Goal: Transaction & Acquisition: Purchase product/service

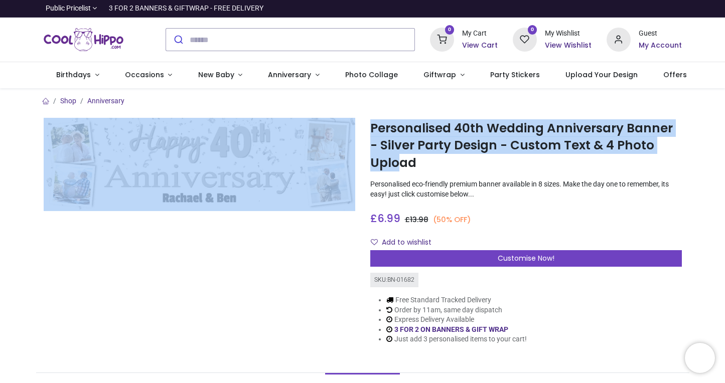
drag, startPoint x: 0, startPoint y: 0, endPoint x: 421, endPoint y: 100, distance: 432.8
click at [421, 100] on section "Shop Anniversary Personalised 40th Wedding Anniversary Banner - Silver Party De…" at bounding box center [362, 224] width 653 height 272
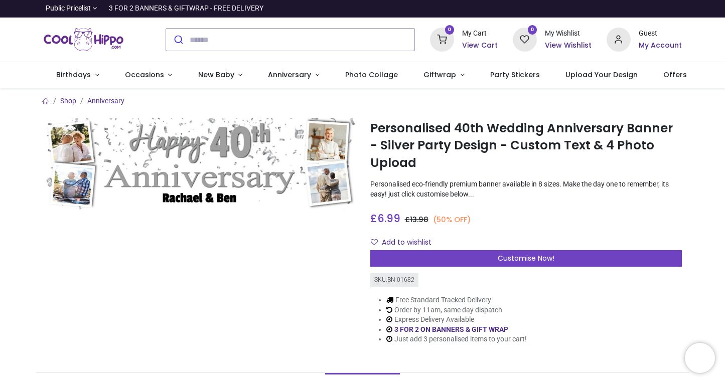
click at [420, 170] on h1 "Personalised 40th Wedding Anniversary Banner - Silver Party Design - Custom Tex…" at bounding box center [526, 146] width 312 height 52
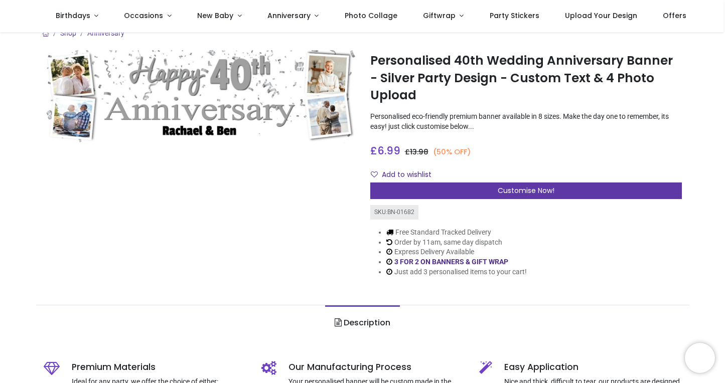
scroll to position [8, 0]
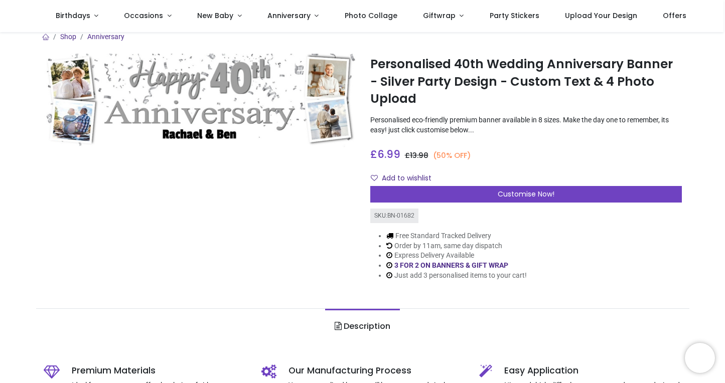
click at [294, 250] on div at bounding box center [199, 175] width 327 height 243
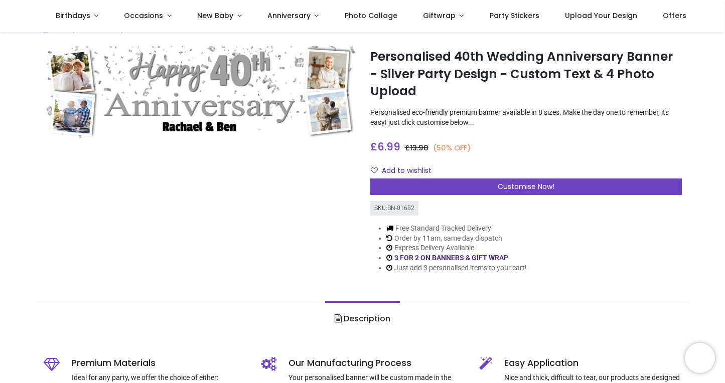
scroll to position [14, 0]
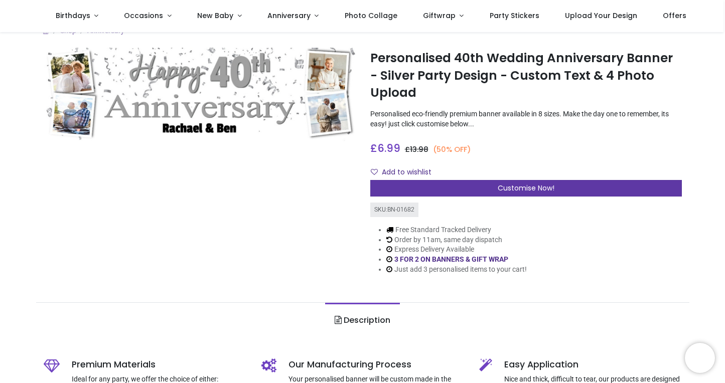
click at [522, 186] on span "Customise Now!" at bounding box center [526, 188] width 57 height 10
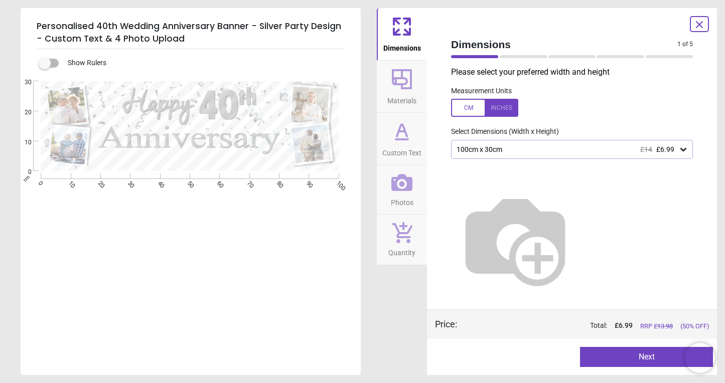
click at [502, 110] on div at bounding box center [484, 108] width 67 height 18
click at [683, 149] on icon at bounding box center [683, 150] width 10 height 10
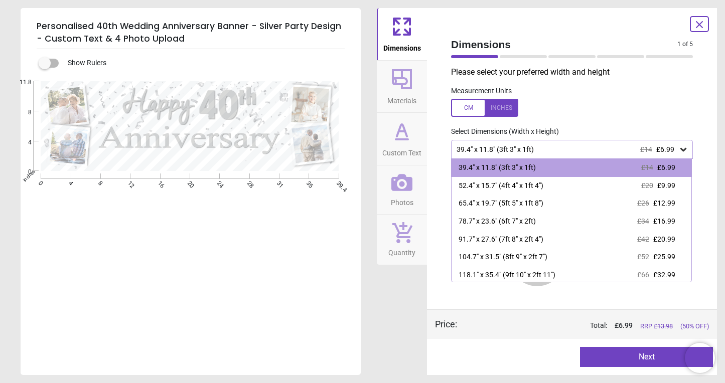
click at [652, 151] on div "£14 £6.99" at bounding box center [657, 150] width 34 height 9
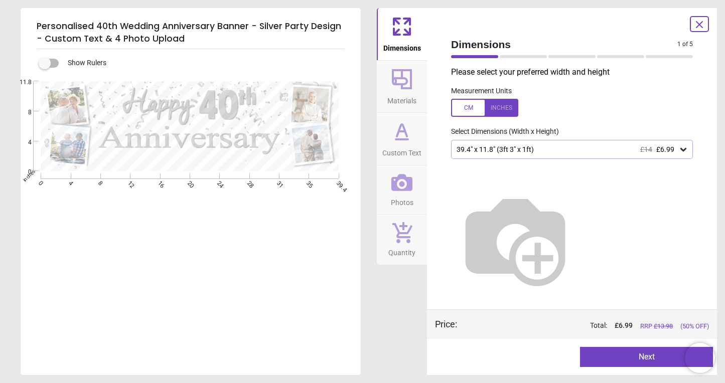
click at [402, 89] on icon at bounding box center [402, 79] width 20 height 20
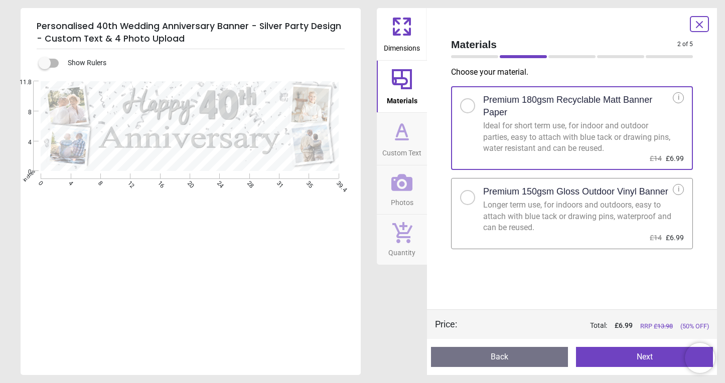
click at [402, 143] on span "Custom Text" at bounding box center [401, 150] width 39 height 15
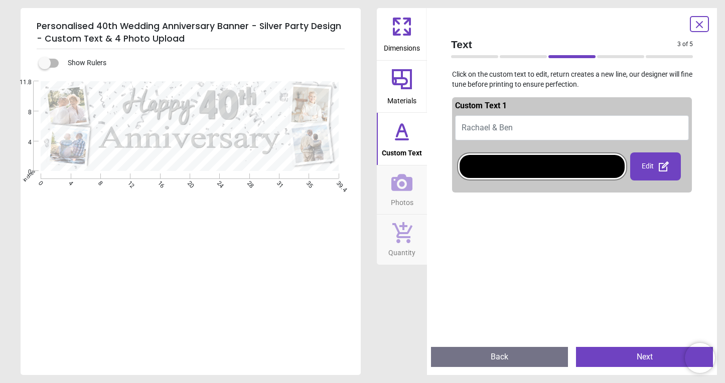
click at [516, 125] on button "Rachael & Ben" at bounding box center [572, 127] width 234 height 25
type textarea "**********"
click at [610, 203] on div at bounding box center [572, 388] width 240 height 383
click at [402, 192] on icon at bounding box center [401, 182] width 21 height 21
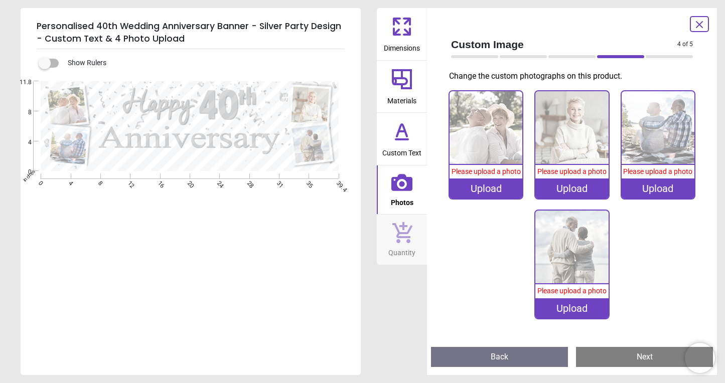
click at [487, 161] on img at bounding box center [486, 127] width 73 height 73
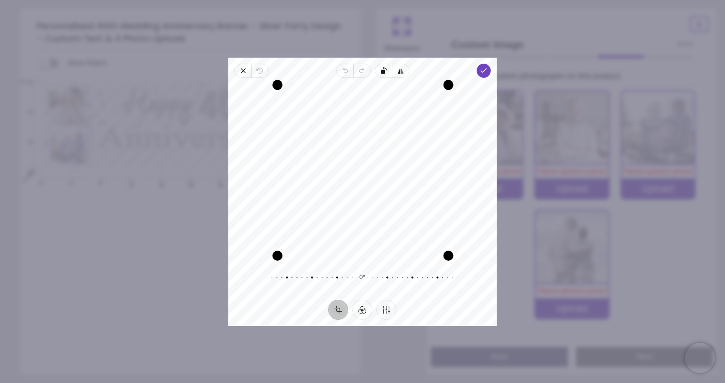
drag, startPoint x: 448, startPoint y: 86, endPoint x: 447, endPoint y: 81, distance: 5.0
click at [447, 81] on div "Drag corner tr" at bounding box center [449, 85] width 10 height 10
click at [482, 68] on icon "button" at bounding box center [484, 71] width 8 height 8
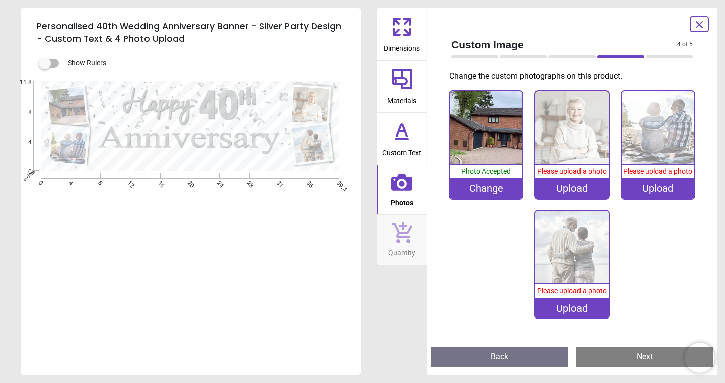
click at [565, 136] on img at bounding box center [571, 127] width 73 height 73
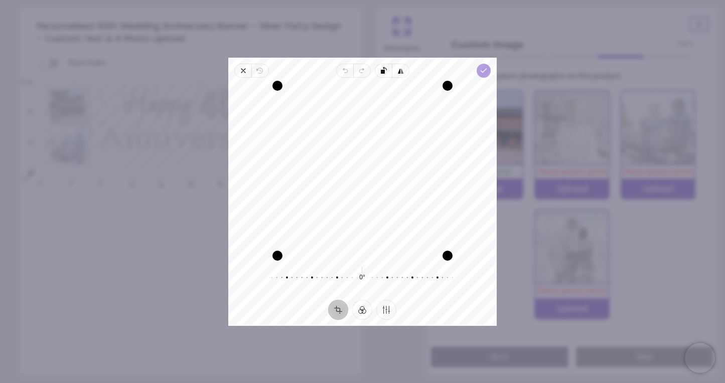
click at [486, 72] on icon "button" at bounding box center [484, 71] width 8 height 8
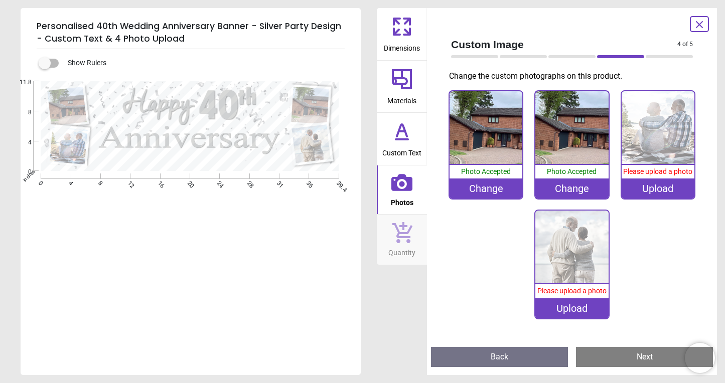
click at [658, 138] on img at bounding box center [658, 127] width 73 height 73
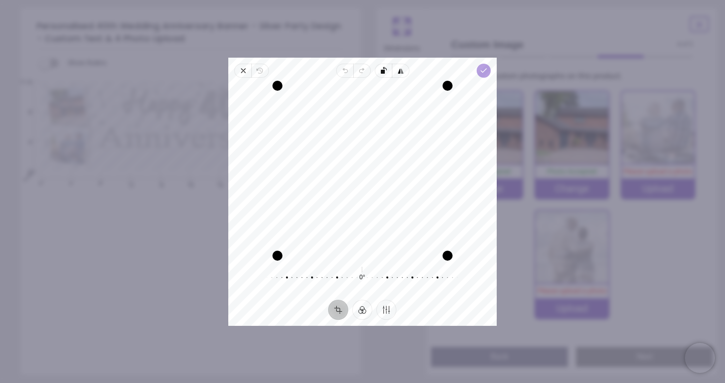
click at [485, 72] on icon "button" at bounding box center [484, 71] width 8 height 8
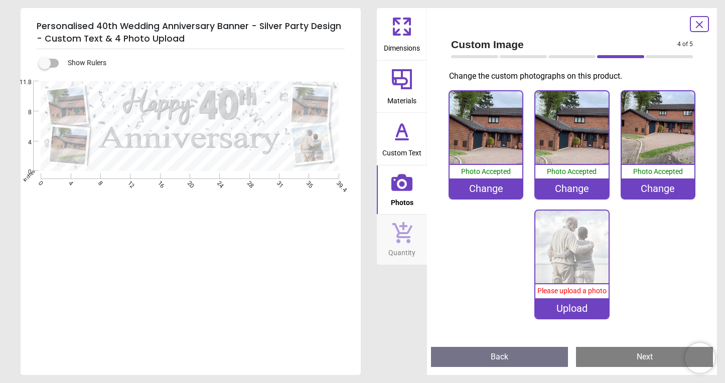
scroll to position [14, 0]
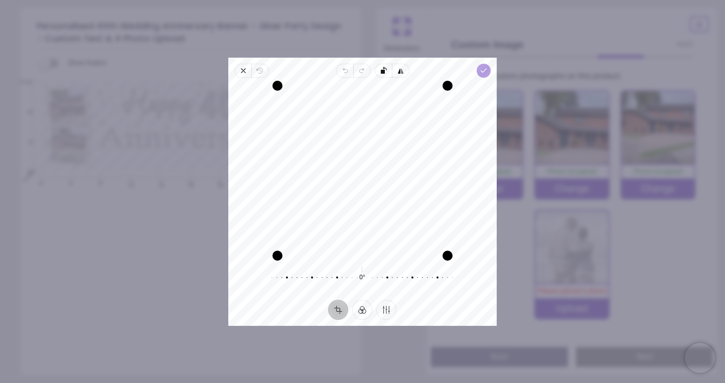
click at [486, 71] on icon "button" at bounding box center [484, 71] width 8 height 8
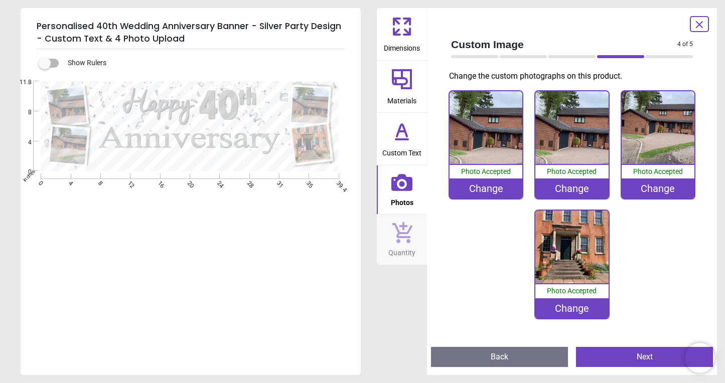
click at [398, 35] on icon at bounding box center [397, 32] width 6 height 6
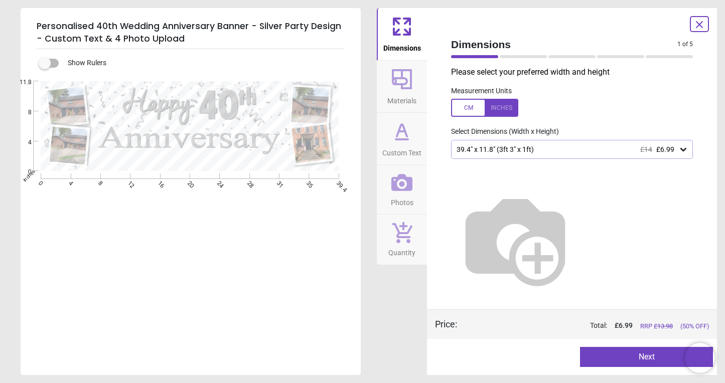
click at [401, 137] on icon at bounding box center [402, 131] width 24 height 24
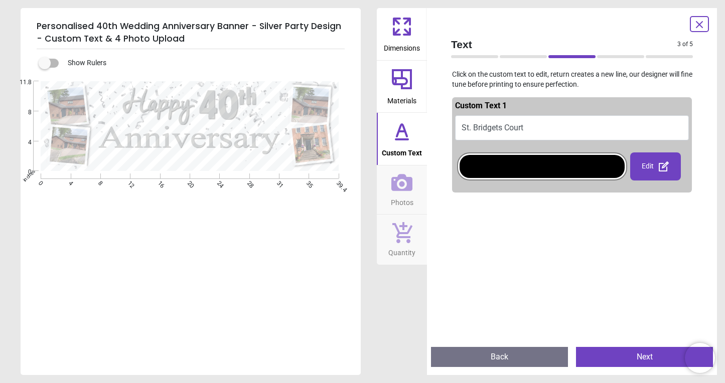
click at [554, 165] on div at bounding box center [542, 166] width 165 height 23
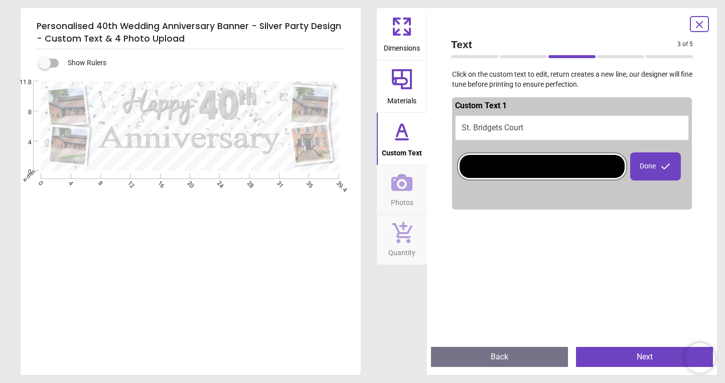
click at [554, 165] on div at bounding box center [542, 166] width 165 height 23
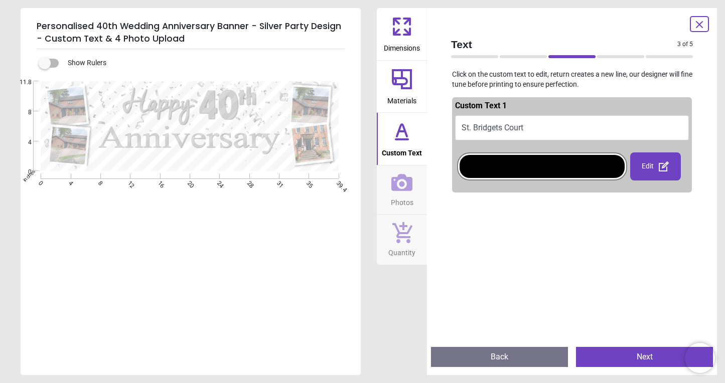
click at [655, 165] on div "Edit" at bounding box center [655, 167] width 51 height 28
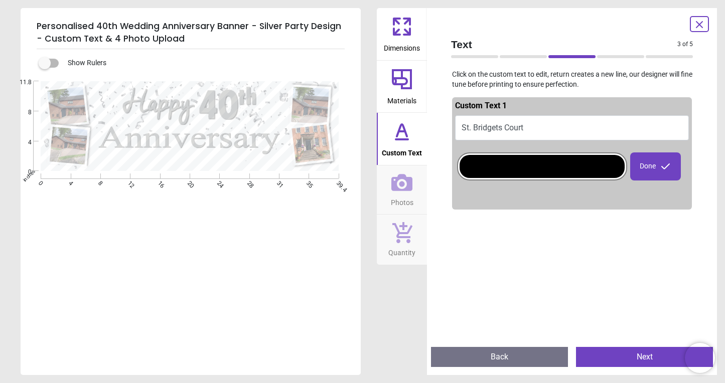
click at [668, 167] on icon at bounding box center [666, 167] width 12 height 12
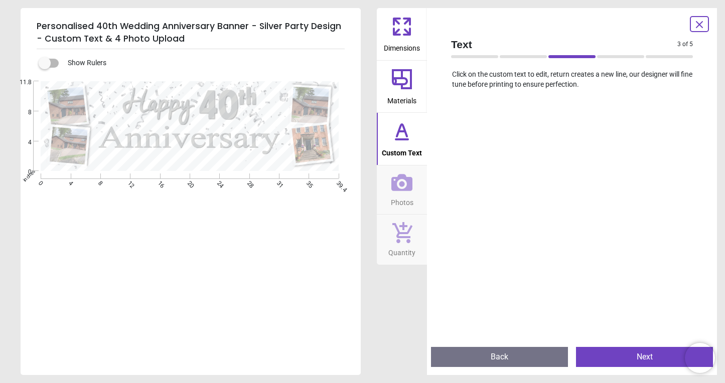
scroll to position [214, 0]
click at [640, 359] on button "Next" at bounding box center [644, 357] width 137 height 20
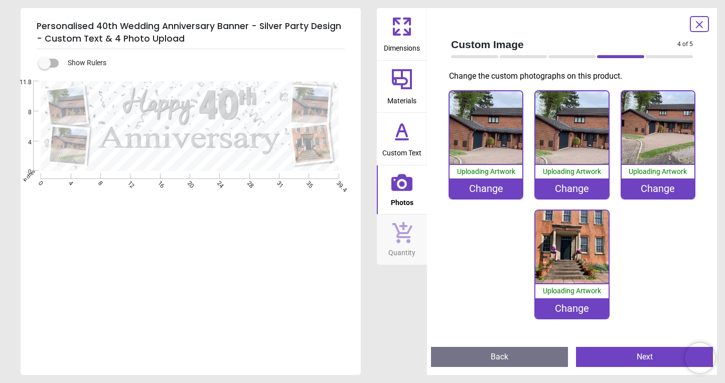
click at [640, 359] on button "Next" at bounding box center [644, 357] width 137 height 20
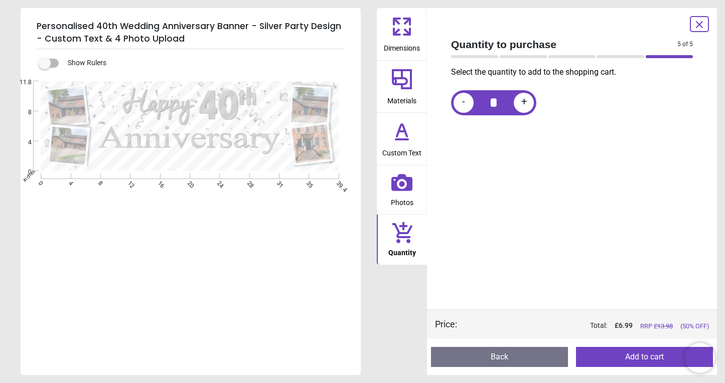
click at [405, 26] on icon at bounding box center [402, 27] width 24 height 24
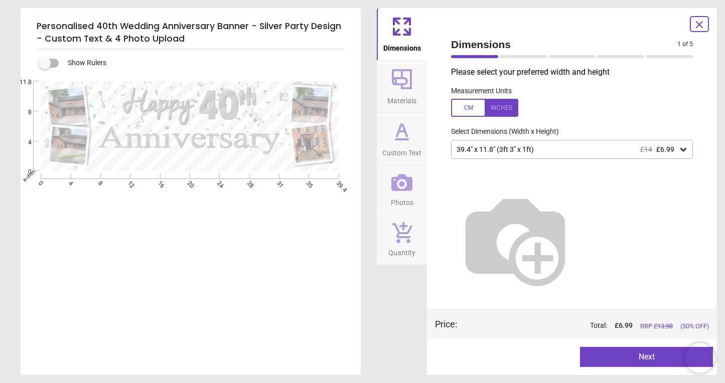
click at [683, 150] on icon at bounding box center [683, 150] width 6 height 4
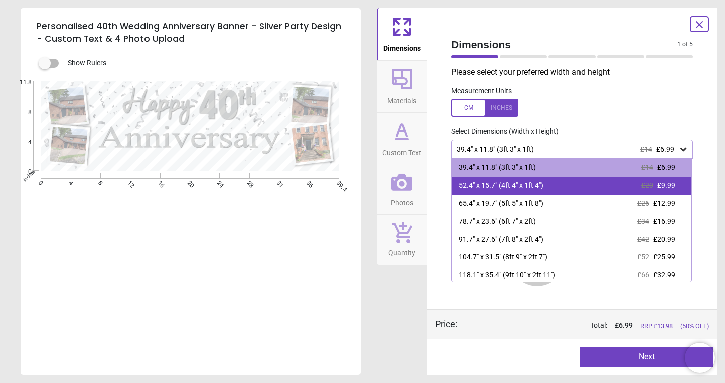
click at [674, 185] on span "£9.99" at bounding box center [666, 186] width 18 height 8
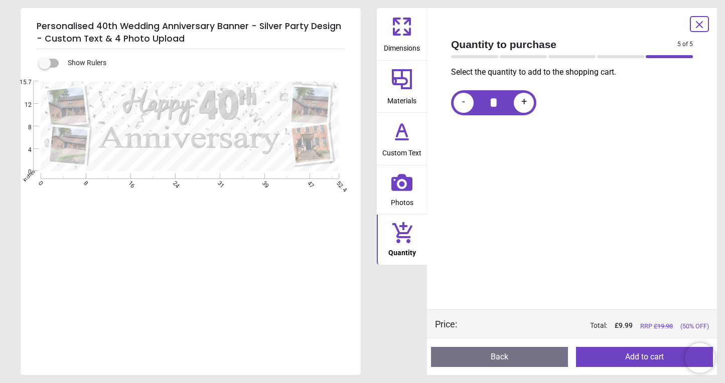
scroll to position [14, 0]
click at [402, 22] on icon at bounding box center [402, 27] width 24 height 24
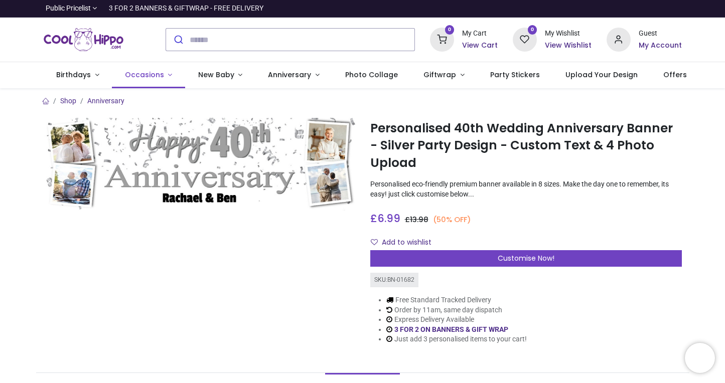
click at [142, 77] on span "Occasions" at bounding box center [144, 75] width 39 height 10
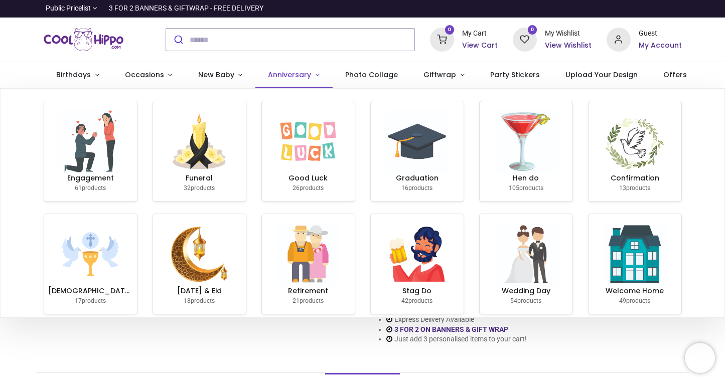
click at [279, 72] on span "Anniversary" at bounding box center [289, 75] width 43 height 10
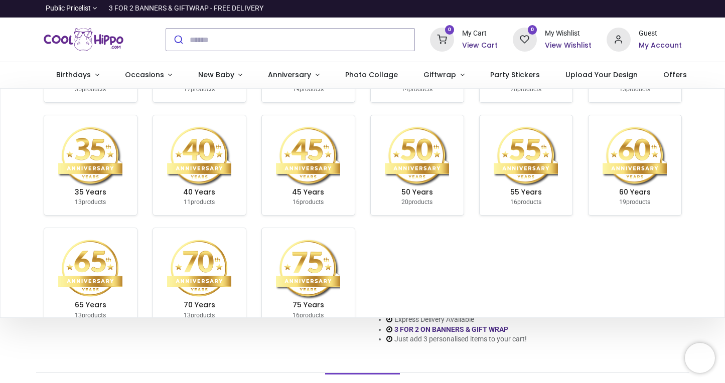
scroll to position [103, 0]
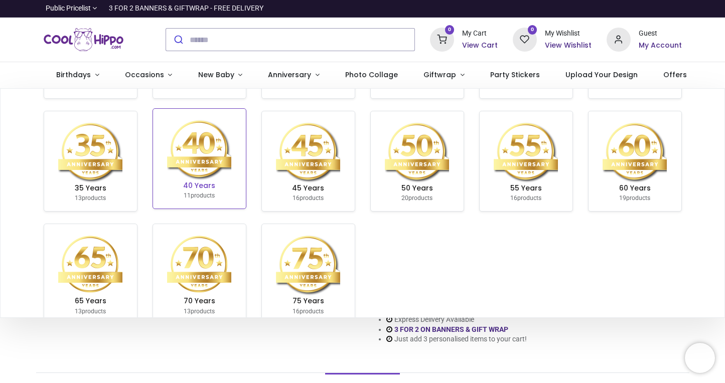
click at [187, 153] on img at bounding box center [199, 149] width 64 height 64
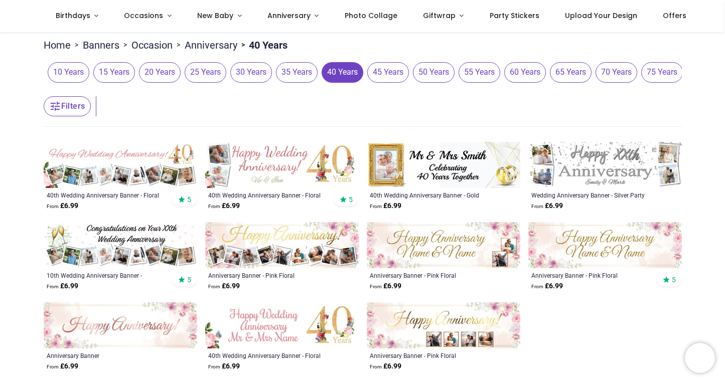
scroll to position [111, 0]
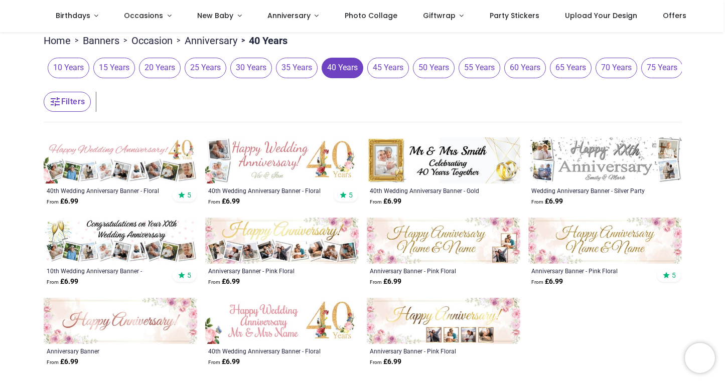
click at [270, 248] on img at bounding box center [282, 241] width 154 height 46
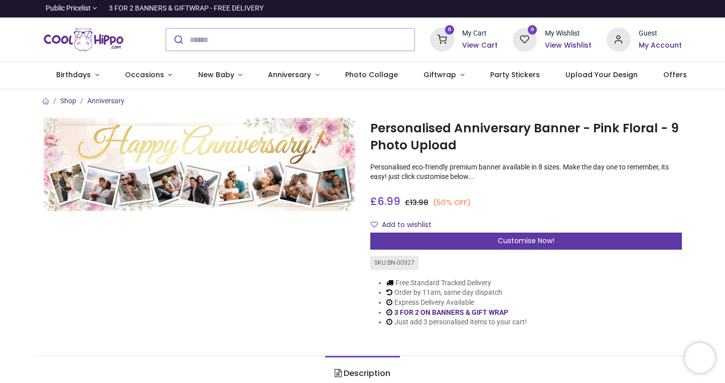
click at [505, 237] on span "Customise Now!" at bounding box center [526, 241] width 57 height 10
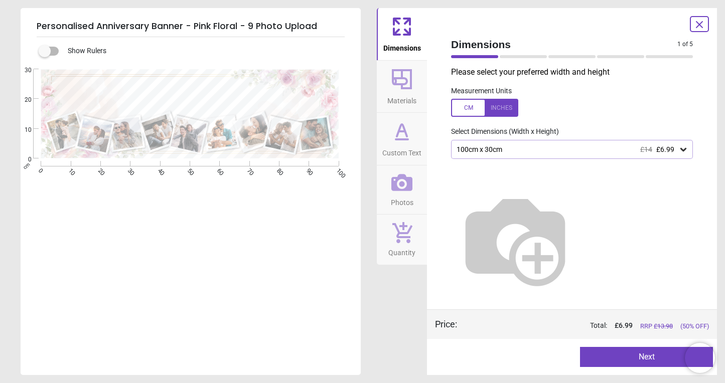
click at [683, 151] on icon at bounding box center [683, 150] width 6 height 4
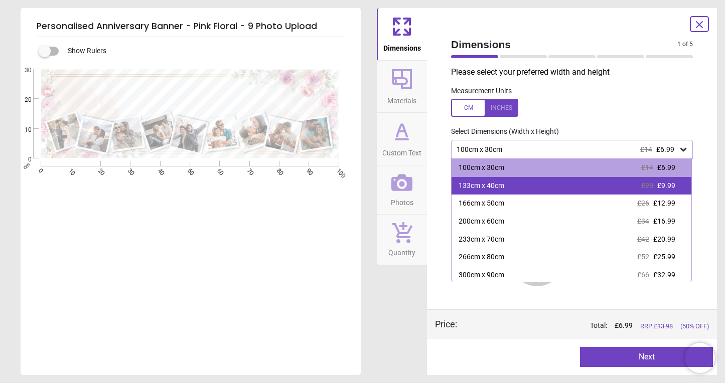
click at [540, 185] on div "133cm x 40cm £20 £9.99" at bounding box center [572, 186] width 240 height 18
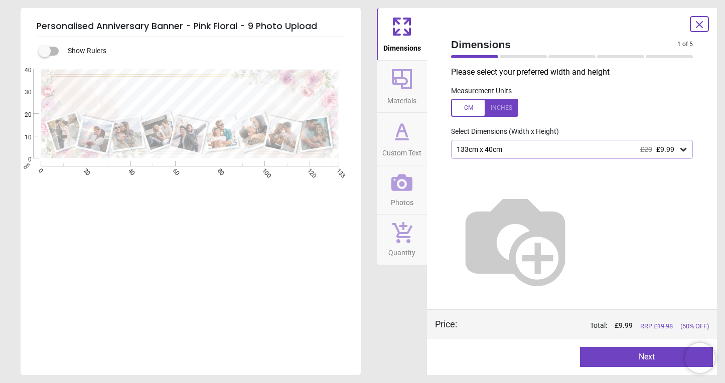
click at [400, 80] on icon at bounding box center [402, 79] width 24 height 24
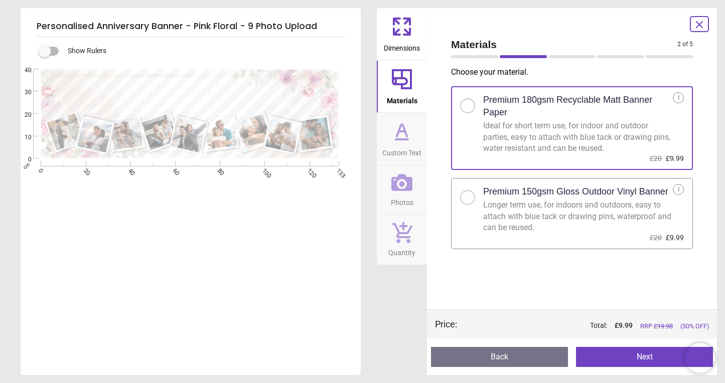
click at [401, 136] on icon at bounding box center [402, 131] width 24 height 24
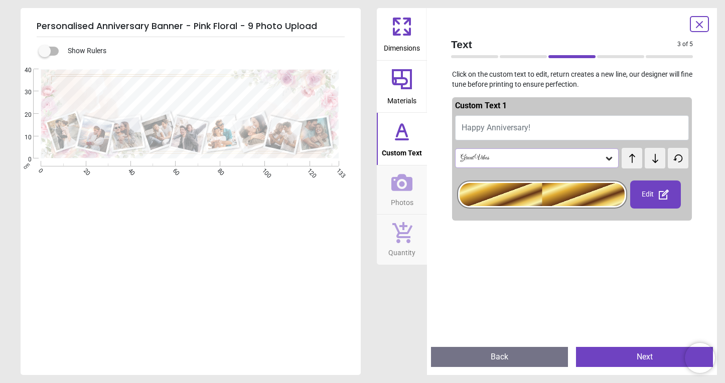
click at [489, 125] on span "Happy Anniversary!" at bounding box center [496, 128] width 69 height 10
type textarea "**********"
click at [609, 159] on icon at bounding box center [609, 159] width 6 height 4
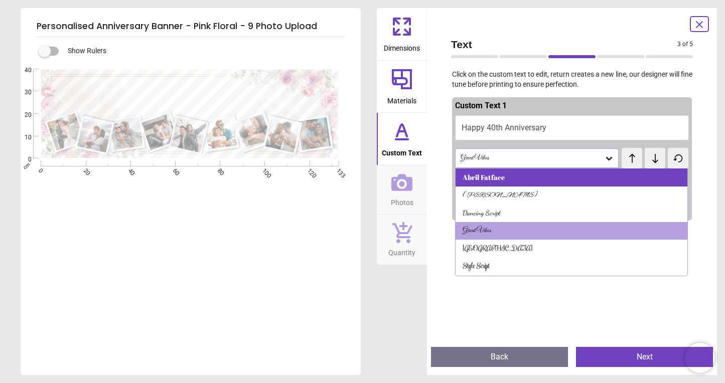
click at [577, 176] on div "Abril Fatface" at bounding box center [572, 178] width 232 height 18
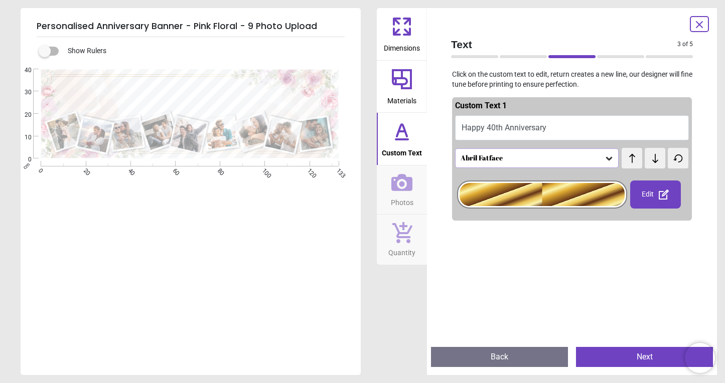
click at [609, 157] on icon at bounding box center [609, 159] width 10 height 10
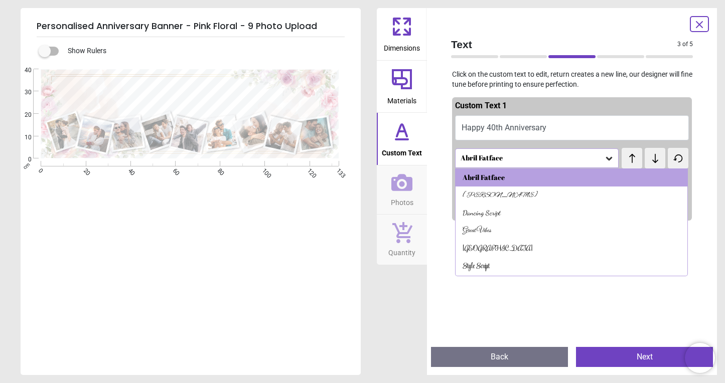
click at [656, 159] on icon at bounding box center [655, 159] width 15 height 10
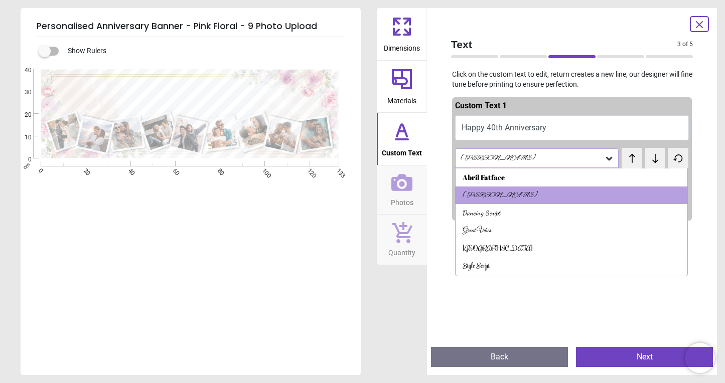
click at [656, 159] on icon at bounding box center [655, 159] width 15 height 10
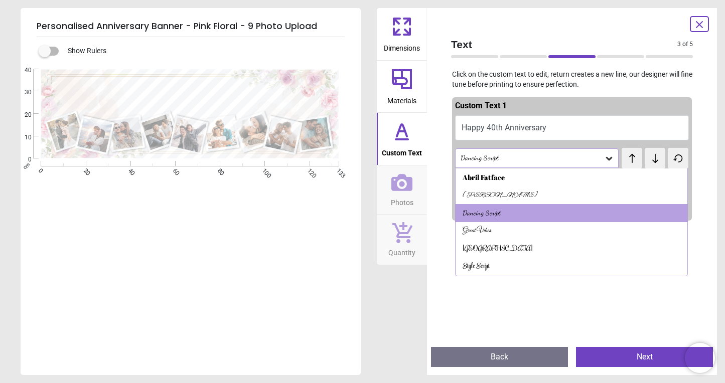
click at [656, 159] on icon at bounding box center [655, 159] width 15 height 10
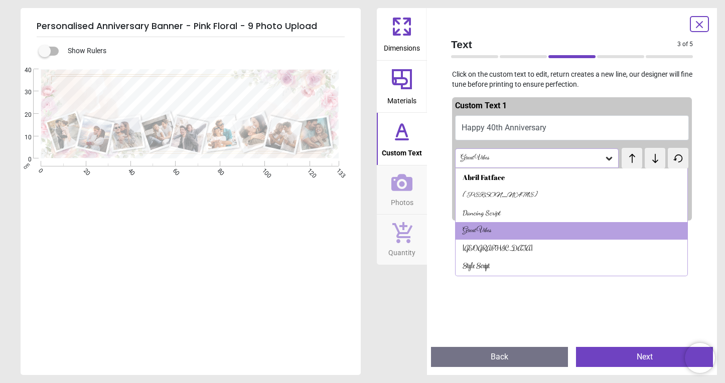
click at [656, 159] on icon at bounding box center [655, 159] width 15 height 10
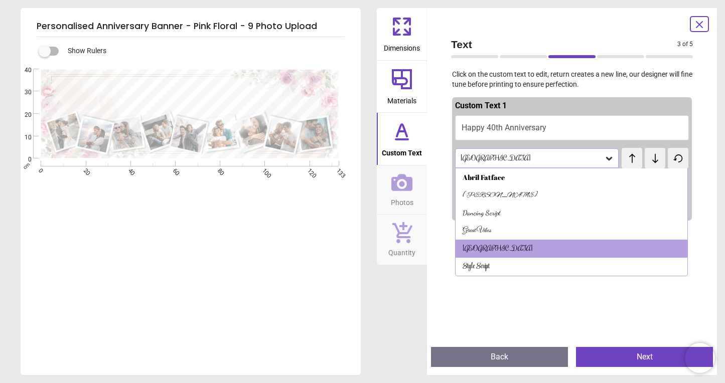
click at [656, 159] on icon at bounding box center [655, 159] width 15 height 10
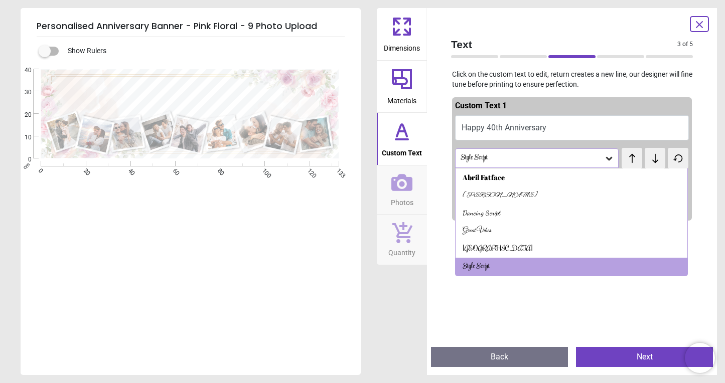
click at [656, 159] on icon at bounding box center [655, 159] width 15 height 10
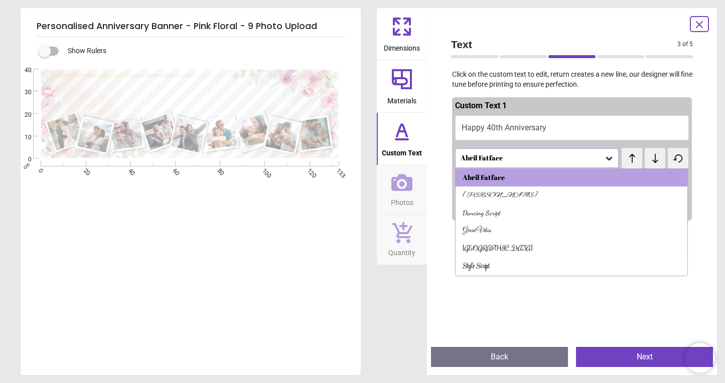
click at [656, 159] on icon at bounding box center [655, 159] width 15 height 10
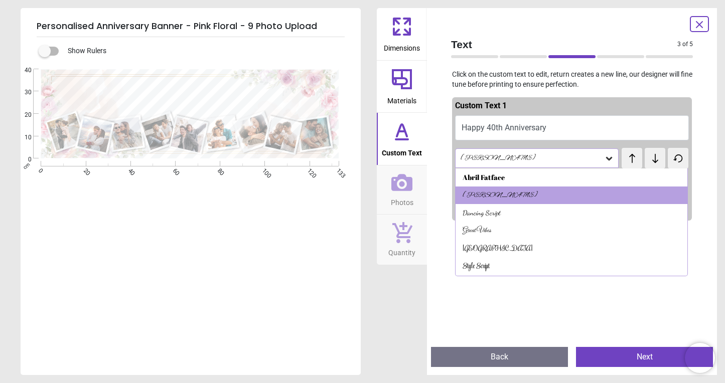
click at [656, 159] on icon at bounding box center [655, 159] width 15 height 10
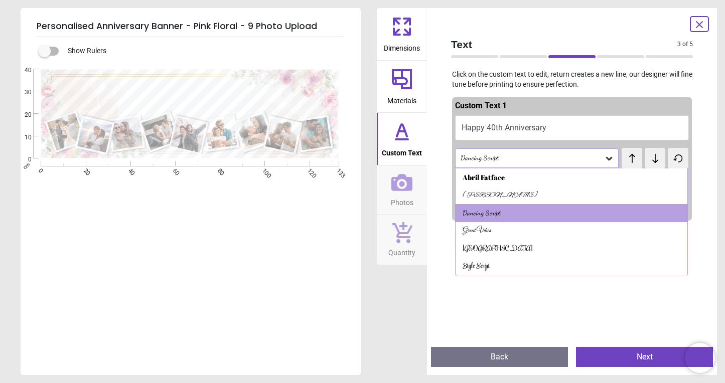
click at [656, 159] on icon at bounding box center [655, 159] width 15 height 10
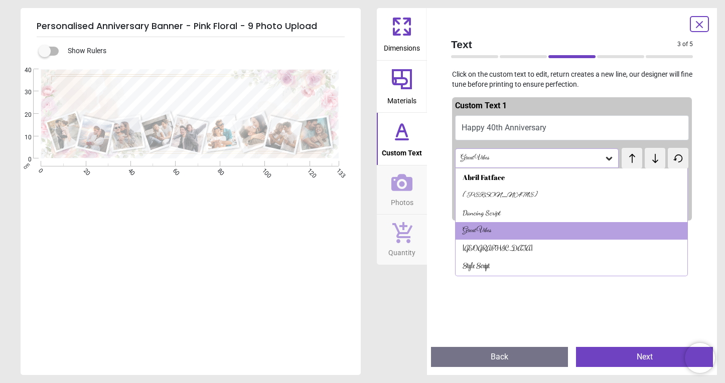
click at [656, 159] on icon at bounding box center [655, 159] width 15 height 10
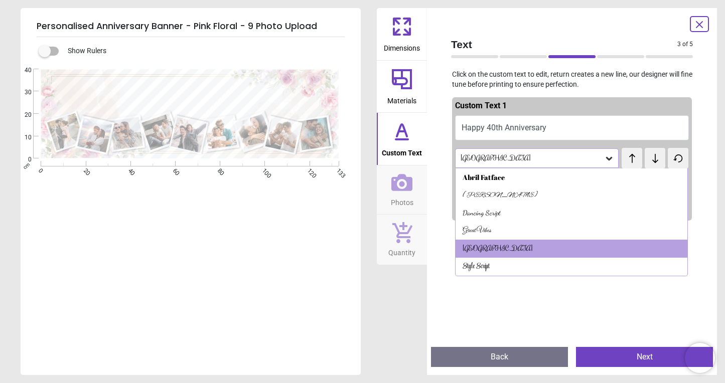
click at [656, 159] on icon at bounding box center [655, 159] width 15 height 10
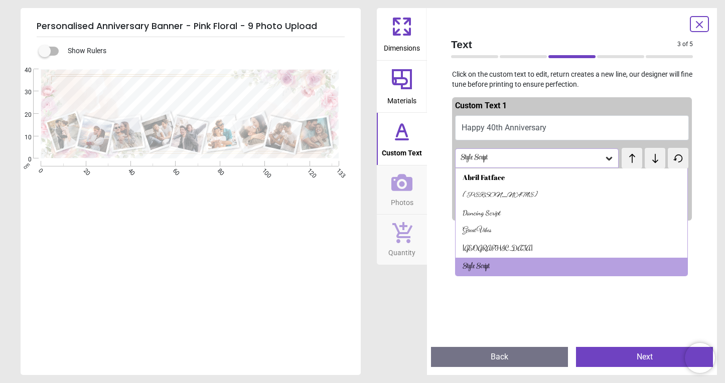
click at [656, 159] on icon at bounding box center [655, 159] width 15 height 10
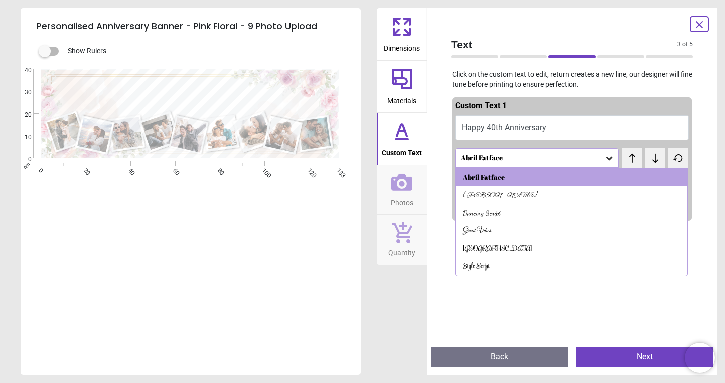
click at [635, 158] on span "test" at bounding box center [633, 153] width 7 height 11
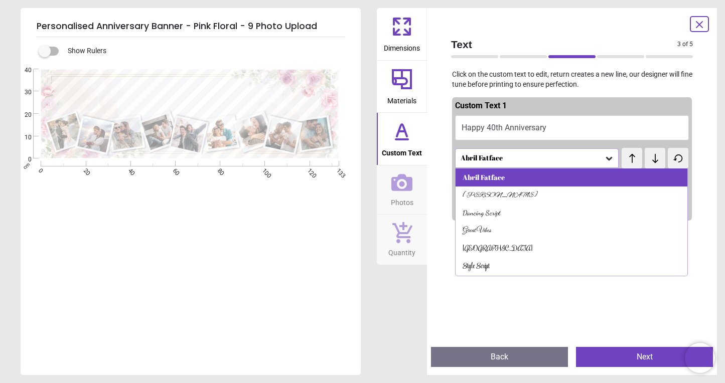
click at [632, 176] on div "Abril Fatface" at bounding box center [572, 178] width 232 height 18
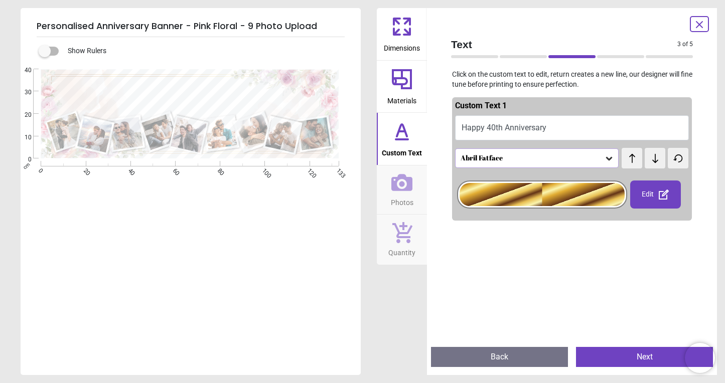
click at [651, 197] on div "Edit" at bounding box center [655, 195] width 51 height 28
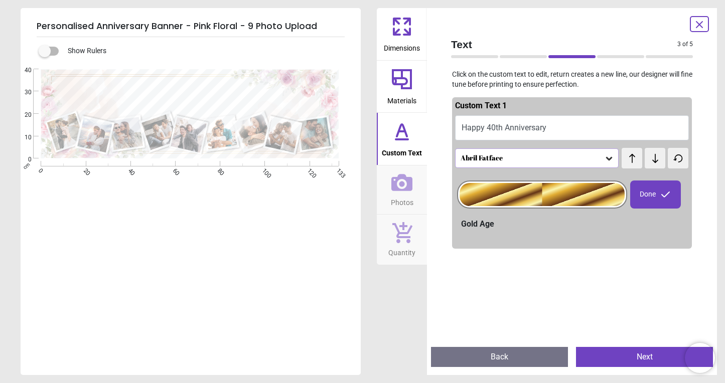
click at [596, 201] on div at bounding box center [542, 194] width 165 height 23
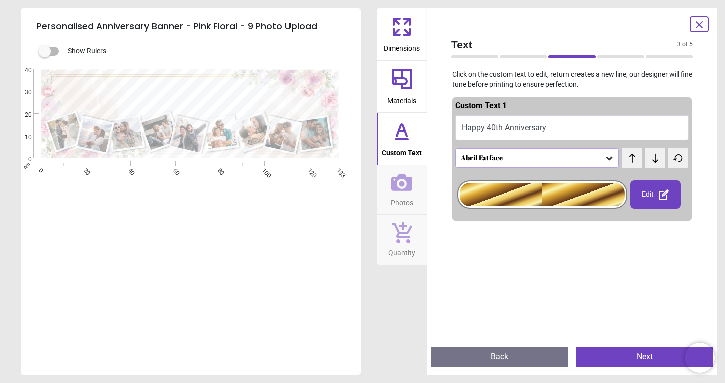
click at [644, 201] on div "Edit" at bounding box center [655, 195] width 51 height 28
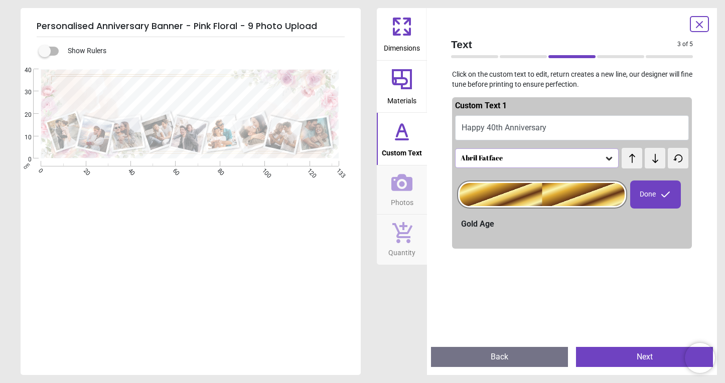
click at [668, 190] on icon at bounding box center [666, 195] width 12 height 12
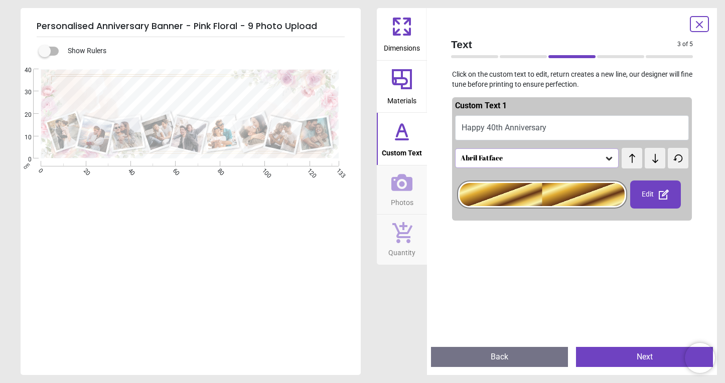
click at [679, 160] on icon at bounding box center [678, 158] width 8 height 7
click at [677, 160] on icon at bounding box center [678, 158] width 8 height 7
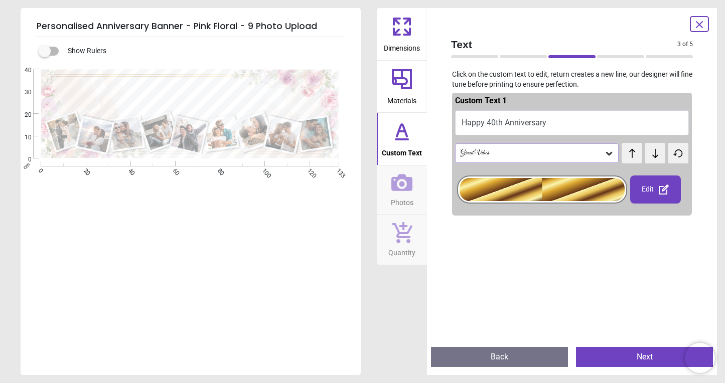
scroll to position [8, 0]
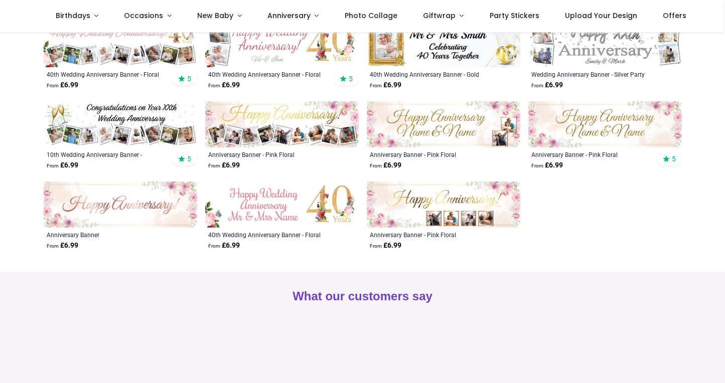
scroll to position [229, 0]
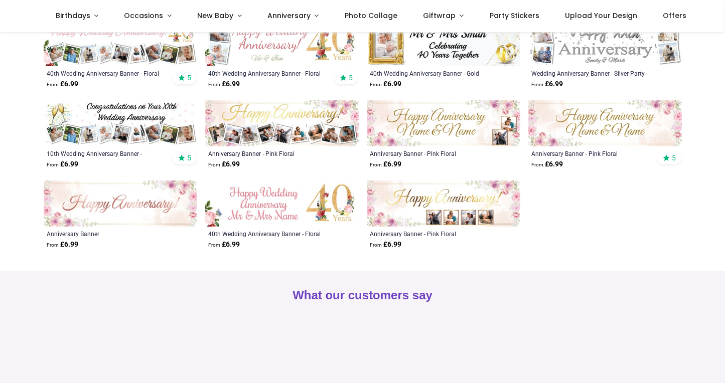
click at [266, 205] on img at bounding box center [282, 204] width 154 height 46
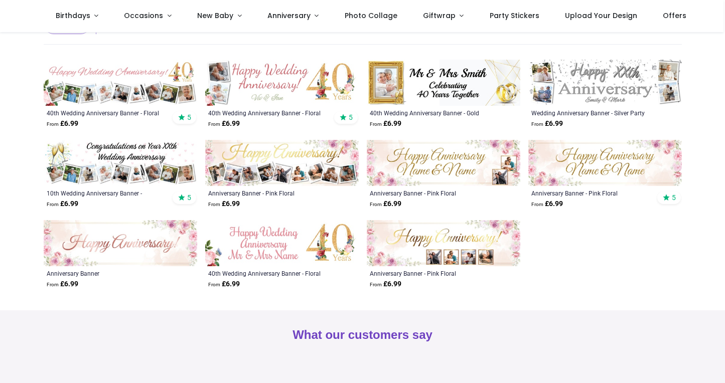
scroll to position [187, 0]
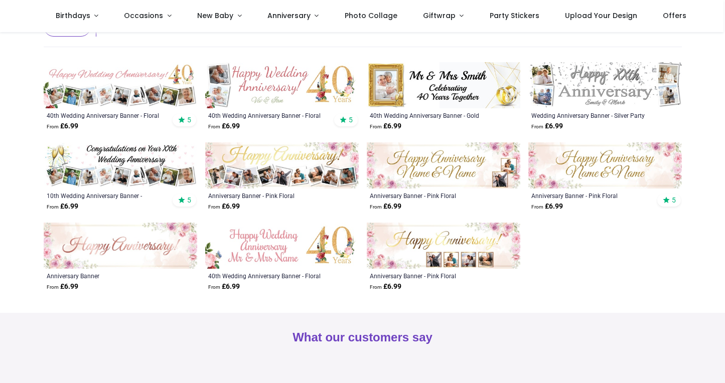
click at [153, 172] on img at bounding box center [121, 165] width 154 height 46
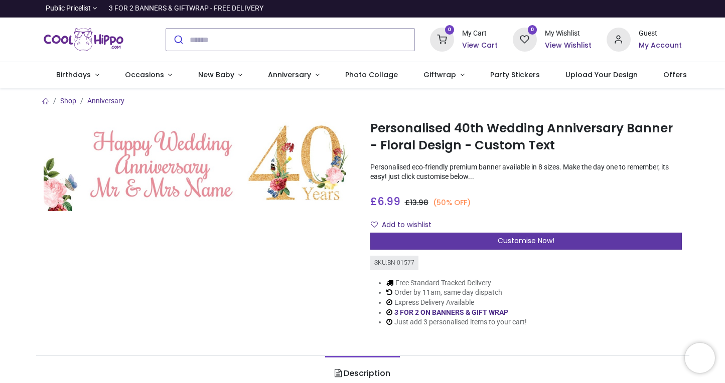
click at [538, 238] on span "Customise Now!" at bounding box center [526, 241] width 57 height 10
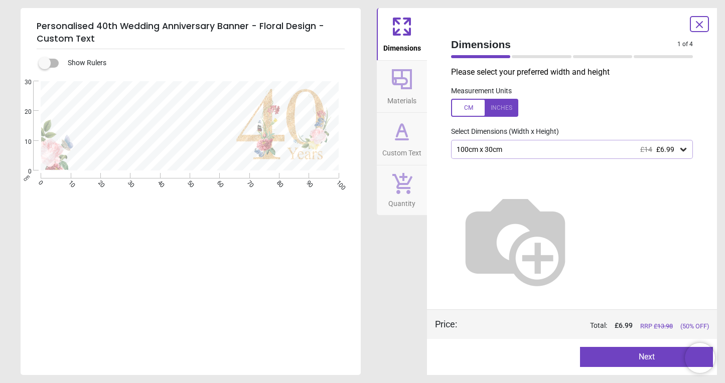
click at [650, 359] on button "Next" at bounding box center [646, 357] width 133 height 20
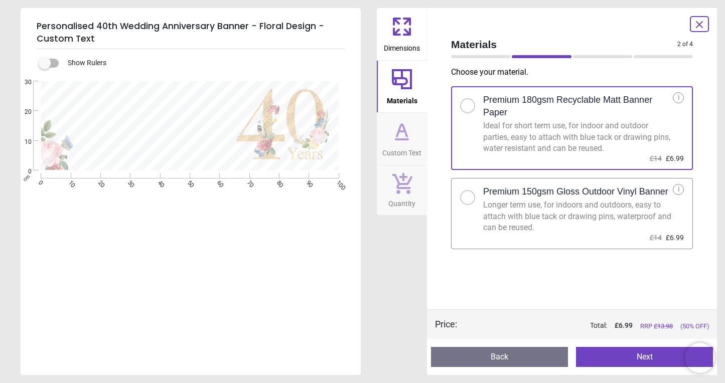
click at [650, 362] on button "Next" at bounding box center [644, 357] width 137 height 20
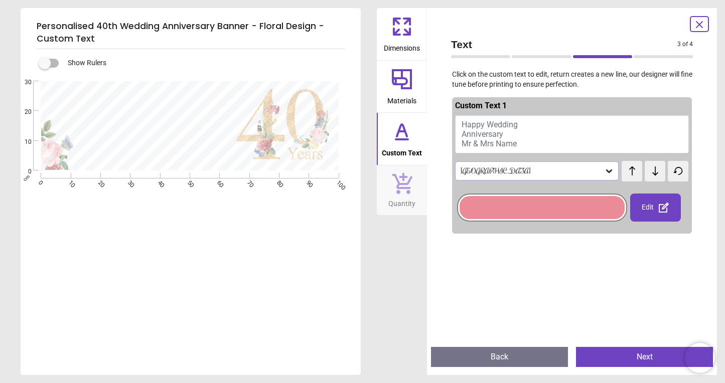
click at [526, 119] on button "Happy Wedding Anniversary Mr & Mrs Name" at bounding box center [572, 134] width 234 height 38
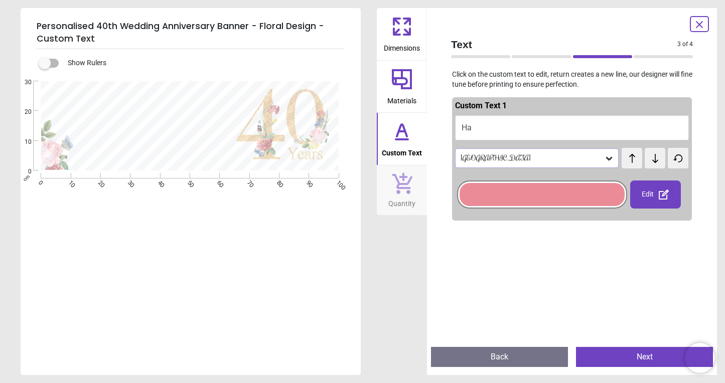
type textarea "*"
type textarea "**********"
click at [503, 159] on div "Rochester" at bounding box center [532, 158] width 145 height 9
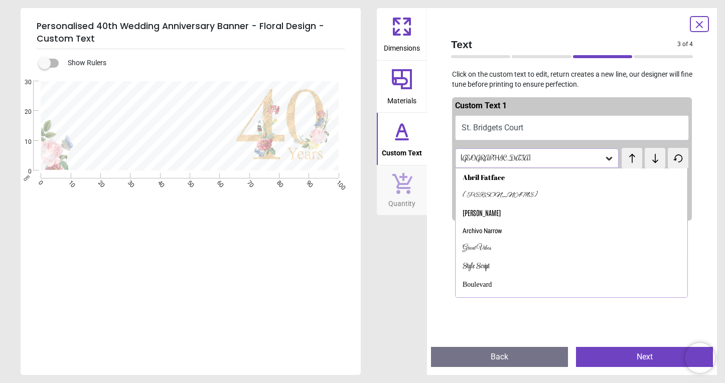
scroll to position [46, 0]
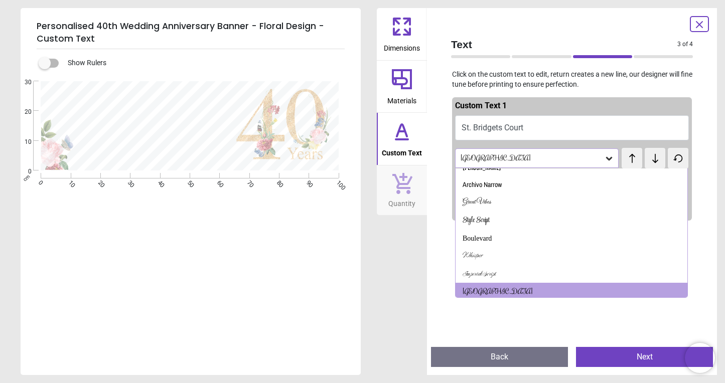
click at [657, 163] on icon at bounding box center [655, 159] width 15 height 10
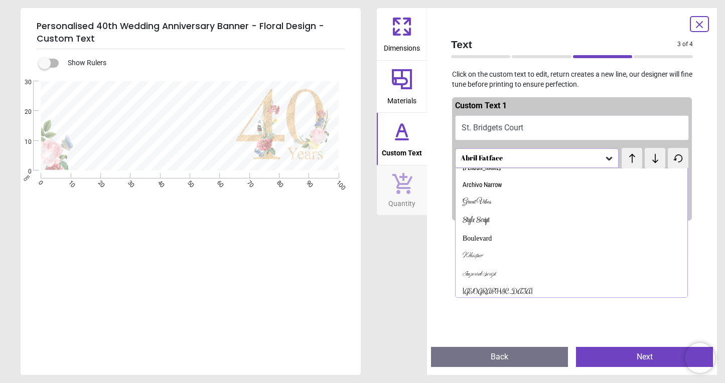
scroll to position [0, 0]
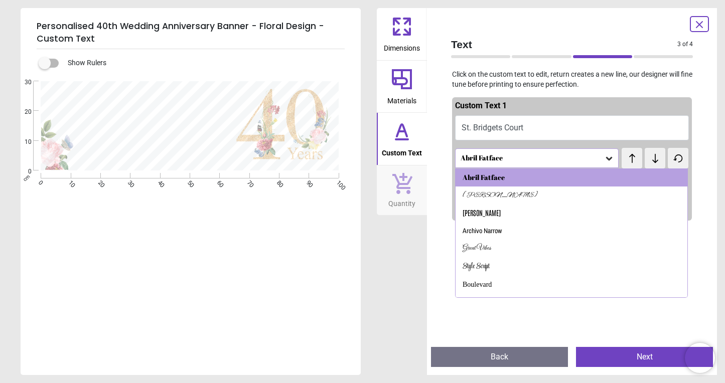
click at [656, 166] on button at bounding box center [655, 158] width 21 height 21
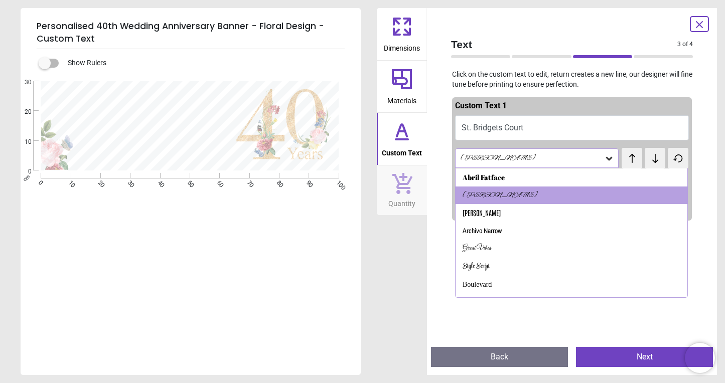
click at [656, 166] on button at bounding box center [655, 158] width 21 height 21
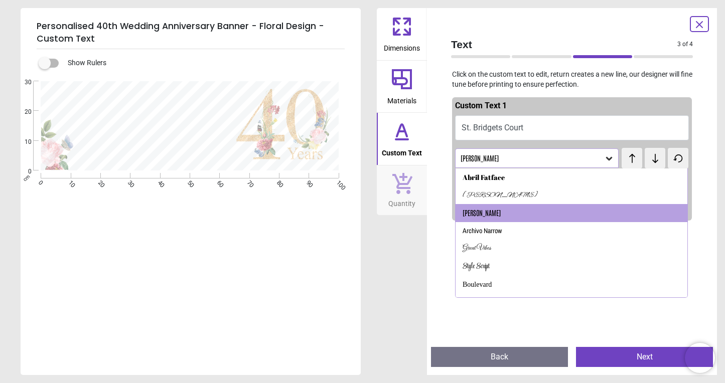
click at [656, 166] on button at bounding box center [655, 158] width 21 height 21
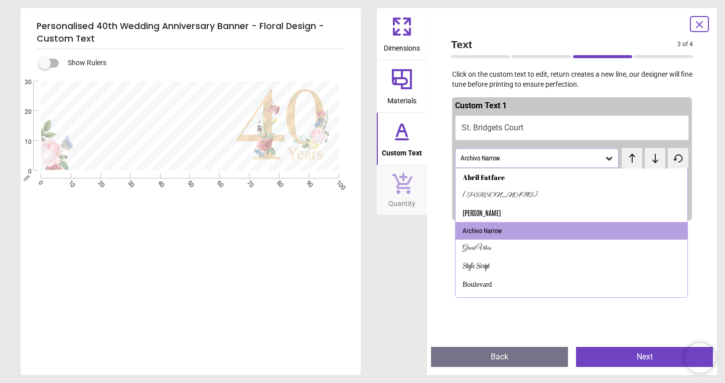
click at [656, 166] on button at bounding box center [655, 158] width 21 height 21
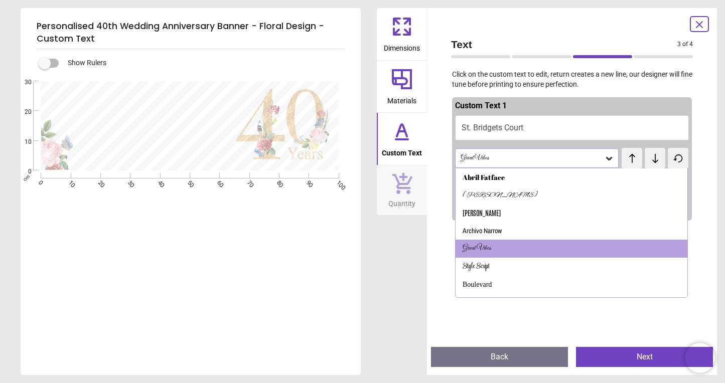
click at [656, 166] on button at bounding box center [655, 158] width 21 height 21
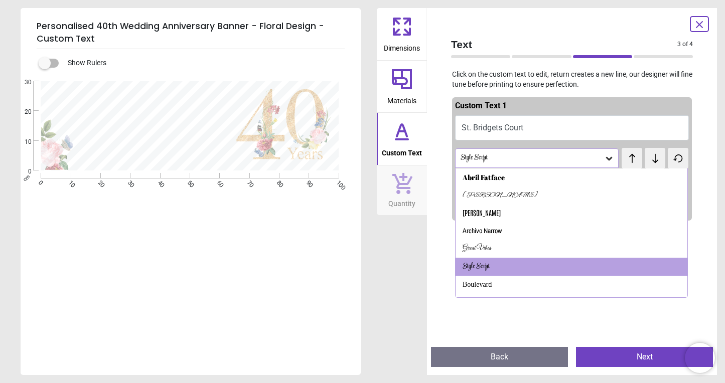
click at [656, 166] on button at bounding box center [655, 158] width 21 height 21
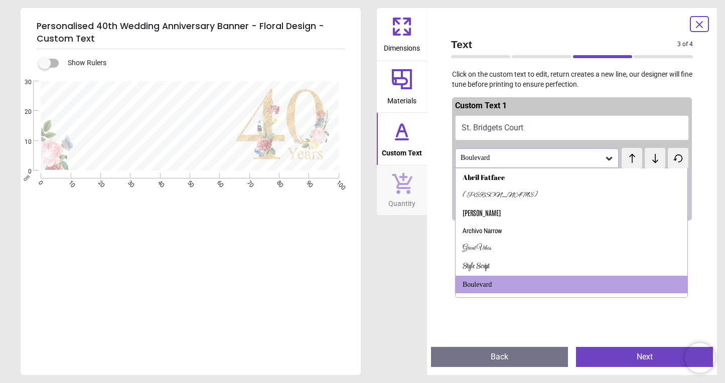
click at [656, 166] on button at bounding box center [655, 158] width 21 height 21
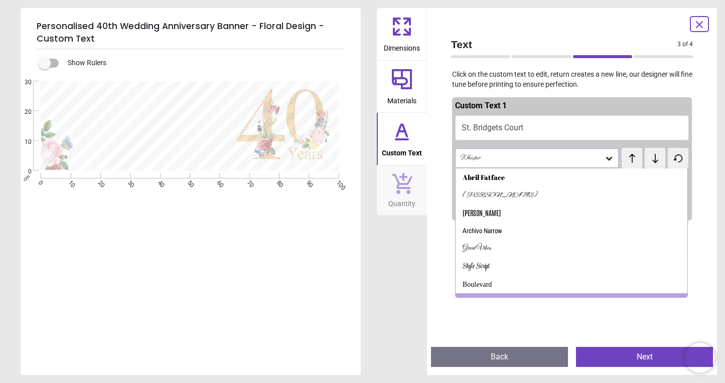
scroll to position [12, 0]
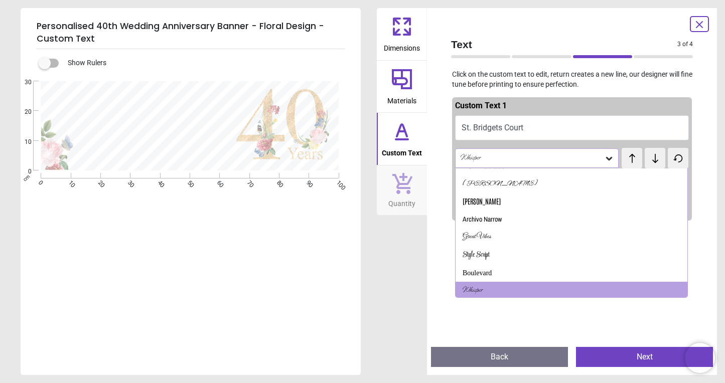
click at [656, 166] on button at bounding box center [655, 158] width 21 height 21
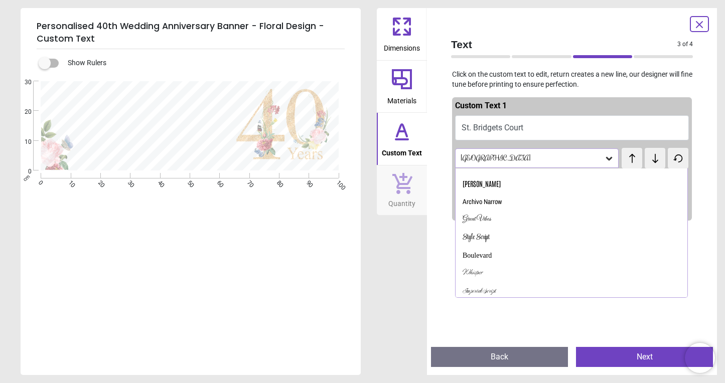
scroll to position [46, 0]
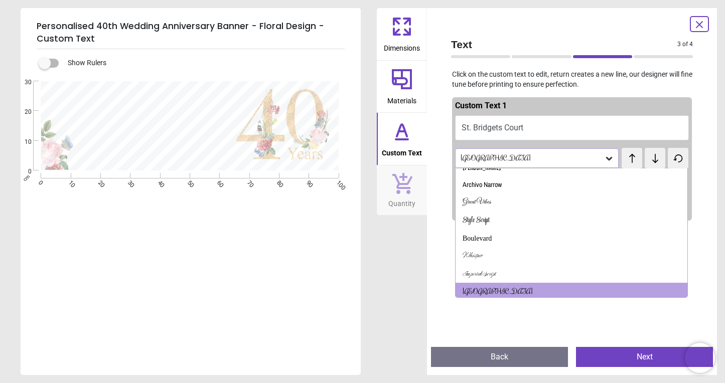
click at [656, 166] on button at bounding box center [655, 158] width 21 height 21
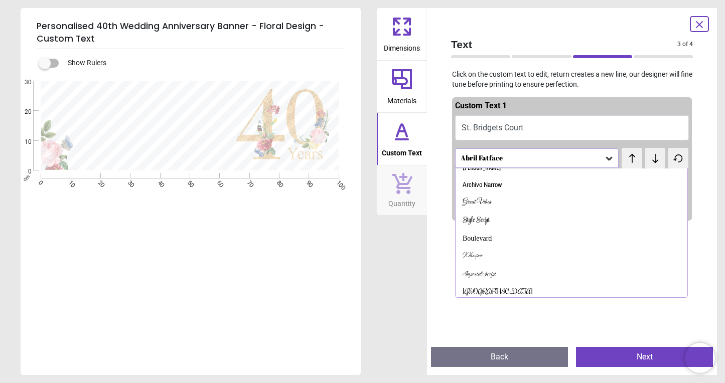
scroll to position [0, 0]
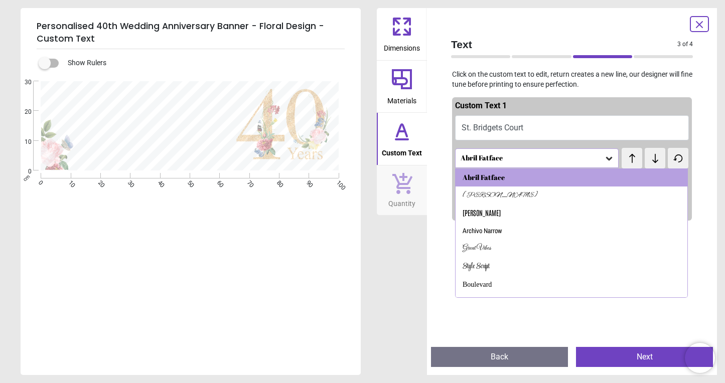
click at [656, 166] on button at bounding box center [655, 158] width 21 height 21
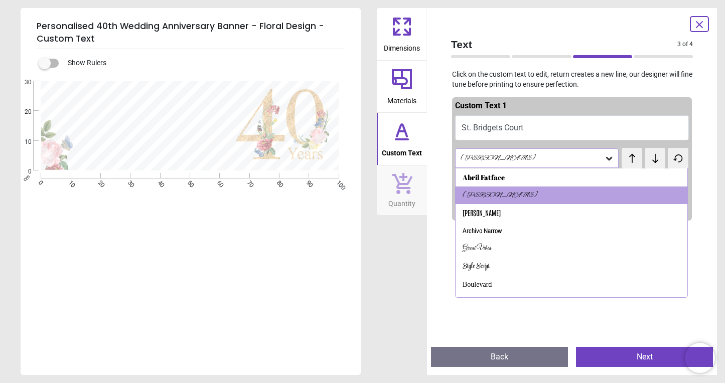
click at [656, 166] on button at bounding box center [655, 158] width 21 height 21
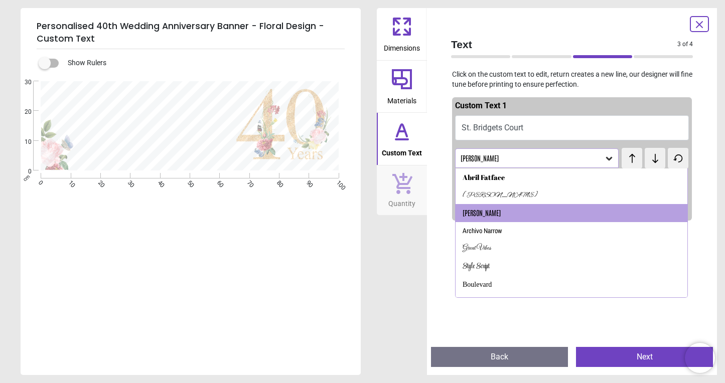
click at [655, 159] on icon at bounding box center [655, 158] width 6 height 9
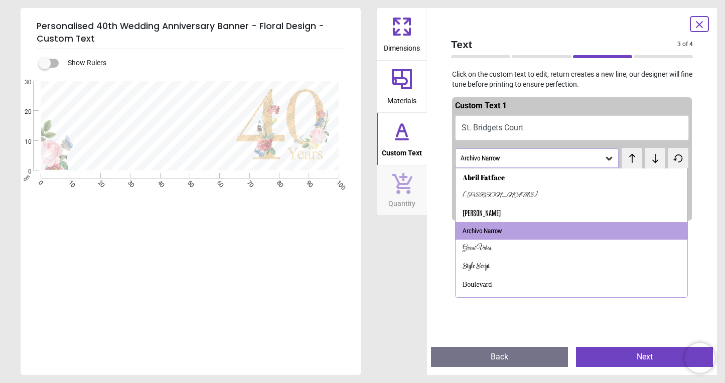
click at [655, 159] on icon at bounding box center [655, 158] width 6 height 9
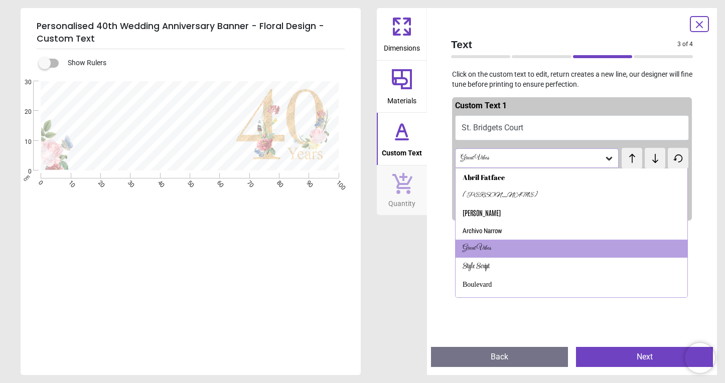
click at [655, 159] on icon at bounding box center [655, 158] width 6 height 9
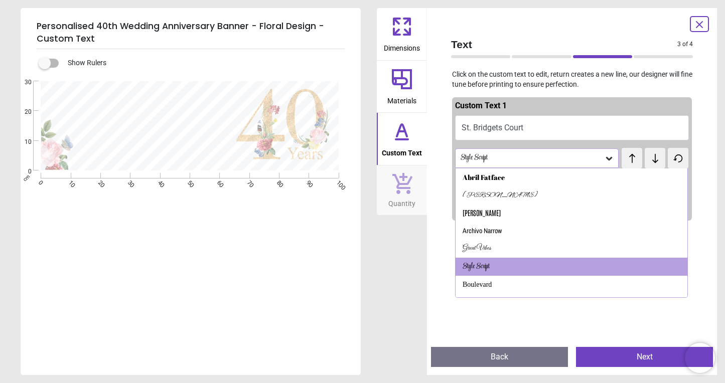
click at [655, 159] on icon at bounding box center [655, 158] width 6 height 9
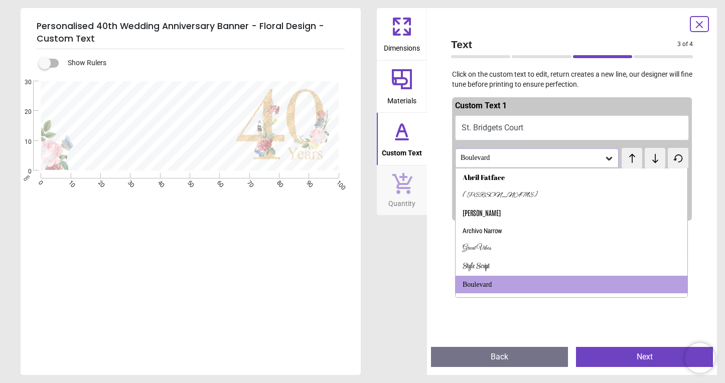
click at [655, 159] on icon at bounding box center [655, 158] width 6 height 9
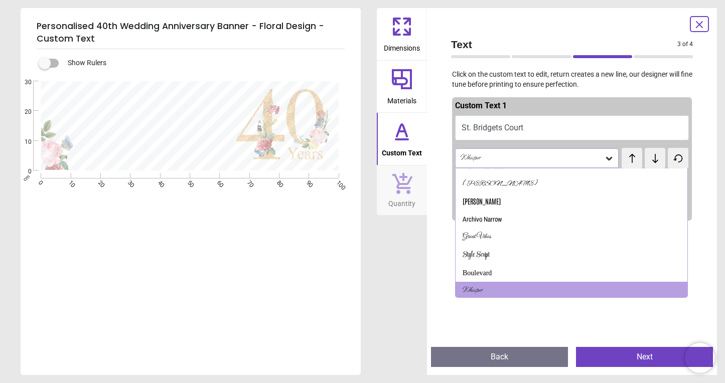
click at [655, 159] on icon at bounding box center [655, 158] width 6 height 9
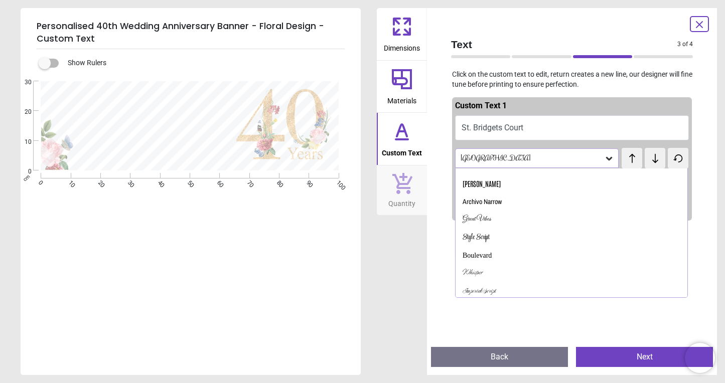
scroll to position [46, 0]
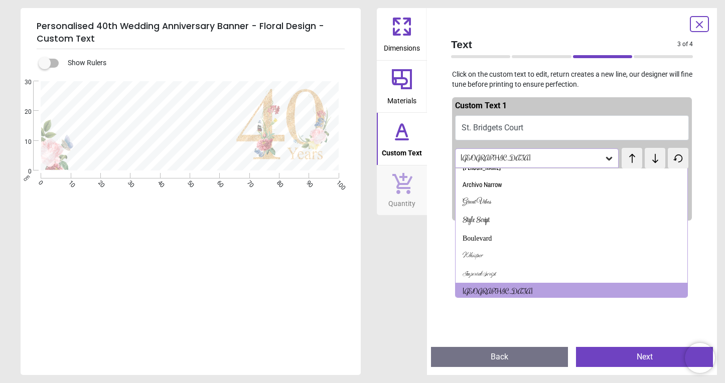
click at [655, 159] on icon at bounding box center [655, 158] width 6 height 9
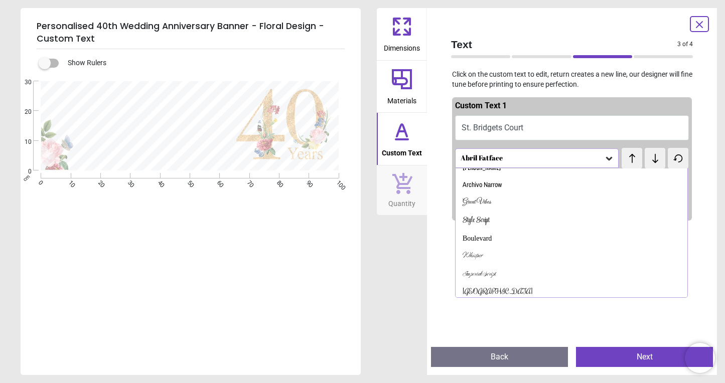
scroll to position [0, 0]
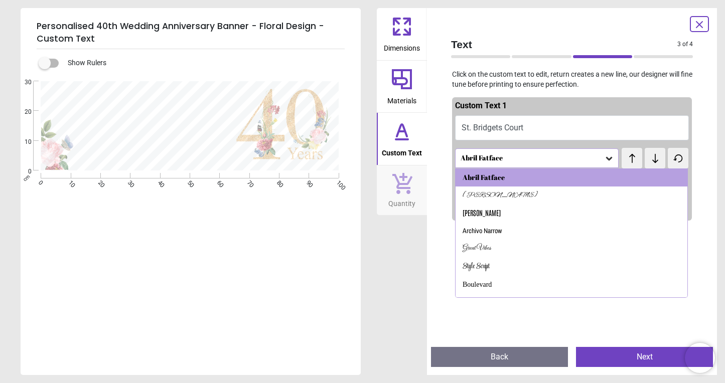
click at [655, 159] on icon at bounding box center [655, 158] width 6 height 9
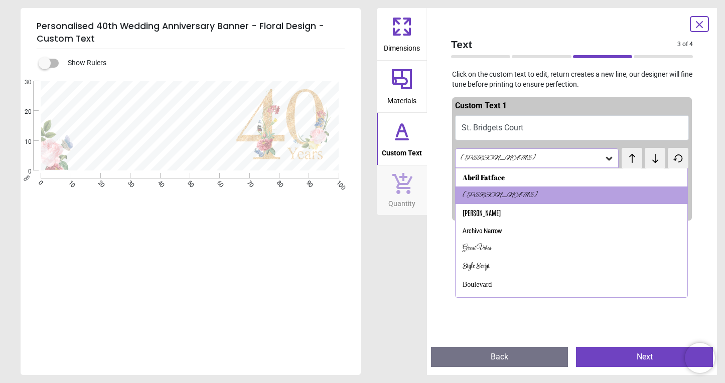
click at [655, 159] on icon at bounding box center [655, 158] width 6 height 9
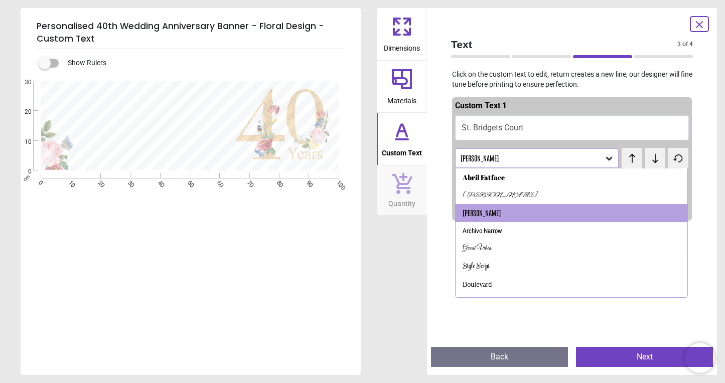
click at [695, 21] on icon at bounding box center [699, 25] width 12 height 12
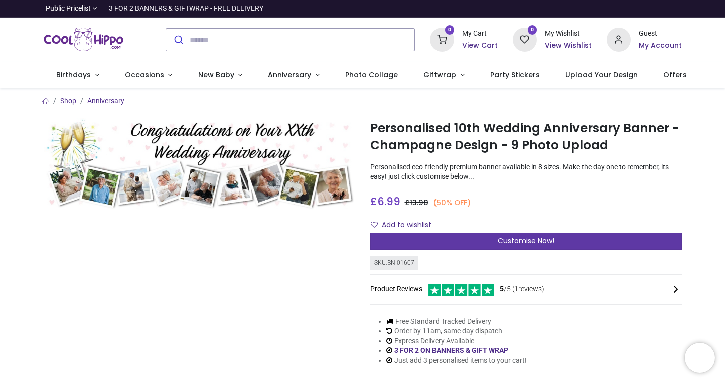
click at [502, 237] on span "Customise Now!" at bounding box center [526, 241] width 57 height 10
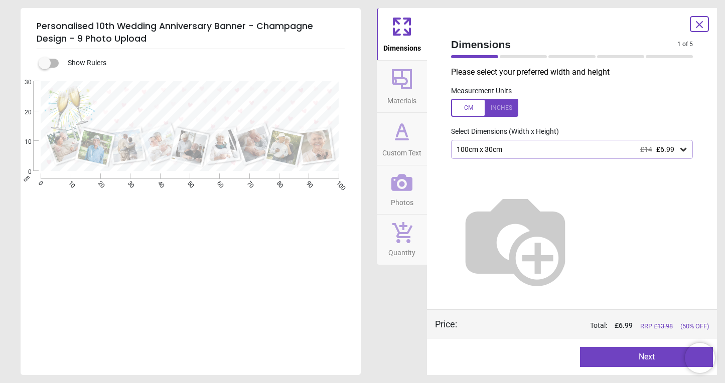
click at [682, 150] on icon at bounding box center [683, 150] width 6 height 4
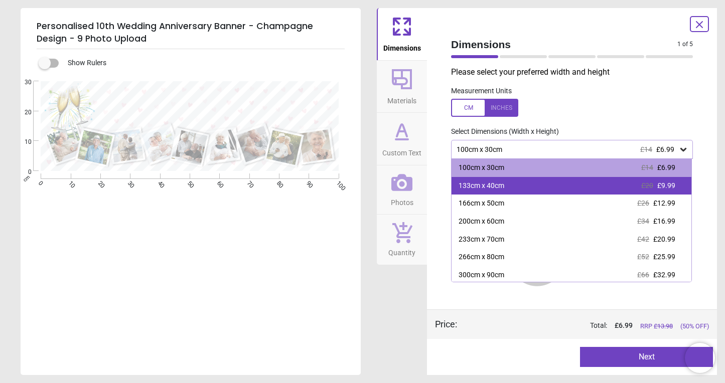
click at [675, 182] on span "£9.99" at bounding box center [666, 186] width 18 height 8
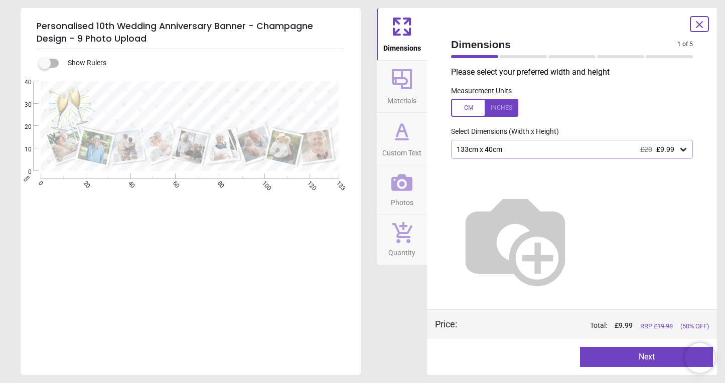
click at [644, 360] on button "Next" at bounding box center [646, 357] width 133 height 20
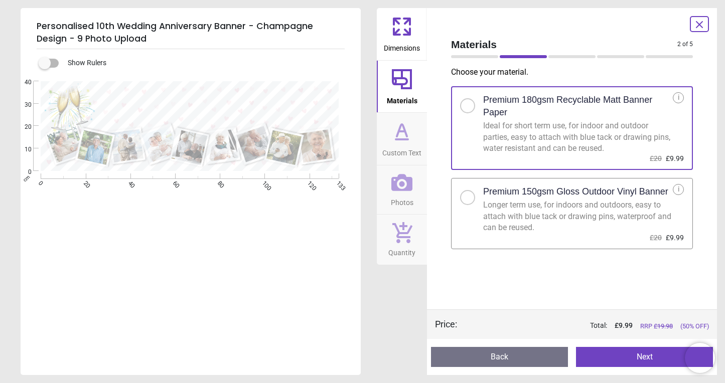
click at [644, 360] on button "Next" at bounding box center [644, 357] width 137 height 20
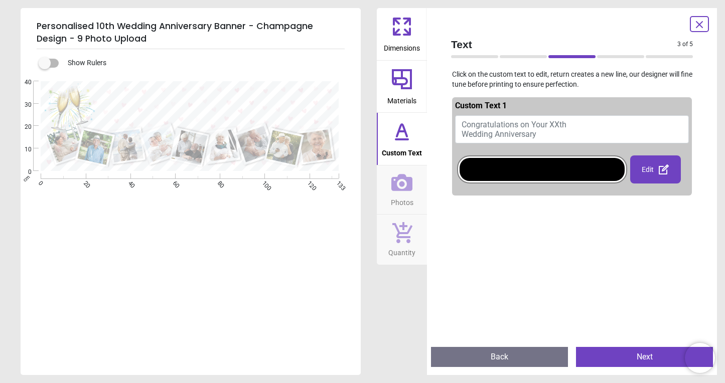
click at [511, 179] on div at bounding box center [542, 169] width 165 height 23
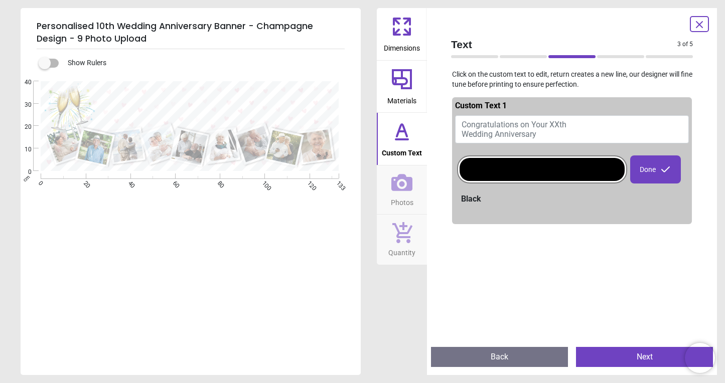
click at [546, 128] on button "Congratulations on Your XXth Wedding Anniversary" at bounding box center [572, 129] width 234 height 28
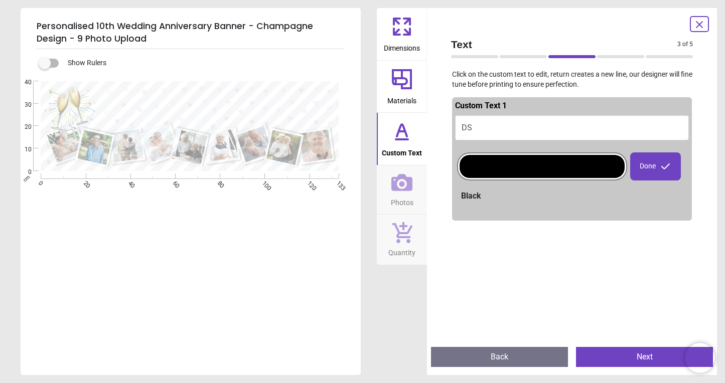
type textarea "*"
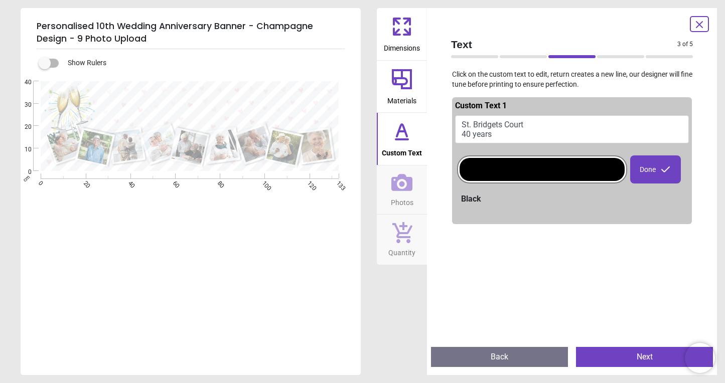
type textarea "**********"
click at [652, 168] on div "Done" at bounding box center [655, 170] width 51 height 28
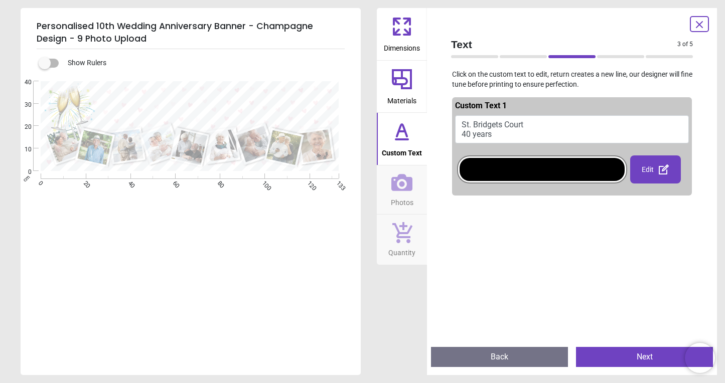
click at [96, 63] on div "Show Rulers" at bounding box center [203, 63] width 316 height 12
click at [45, 63] on label at bounding box center [45, 63] width 0 height 0
click at [527, 122] on button "St. Bridgets Court 40 years" at bounding box center [572, 129] width 234 height 28
click at [500, 129] on button "St. Bridgets Court 40 years" at bounding box center [572, 129] width 234 height 28
click at [700, 20] on icon at bounding box center [699, 25] width 12 height 12
